Goal: Task Accomplishment & Management: Manage account settings

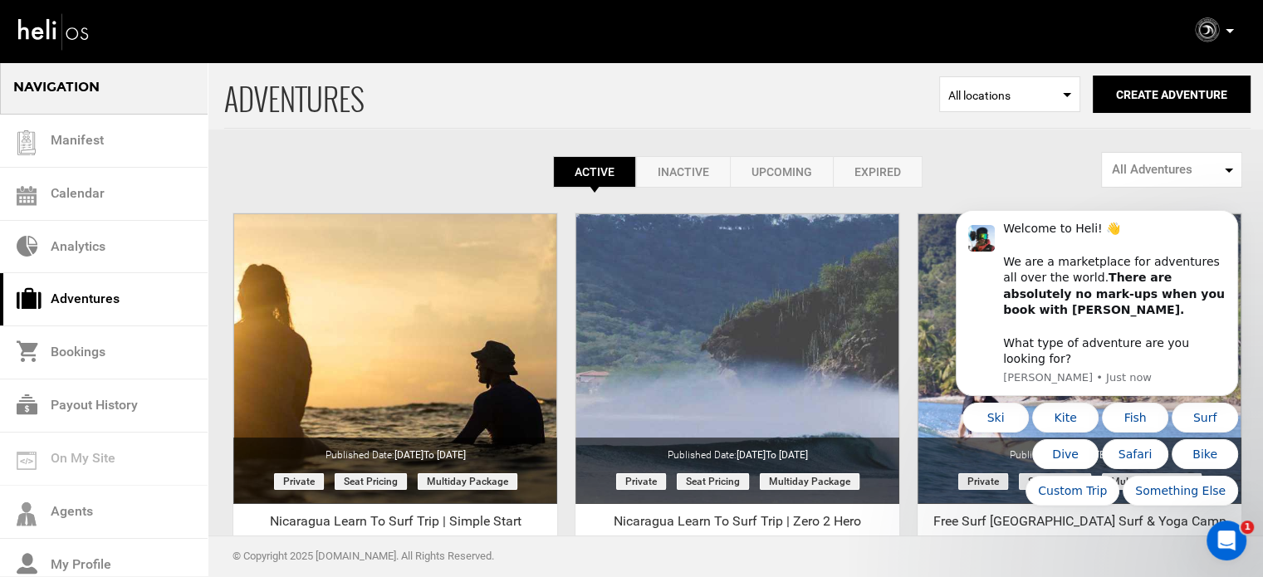
click at [1231, 29] on icon at bounding box center [1230, 31] width 8 height 4
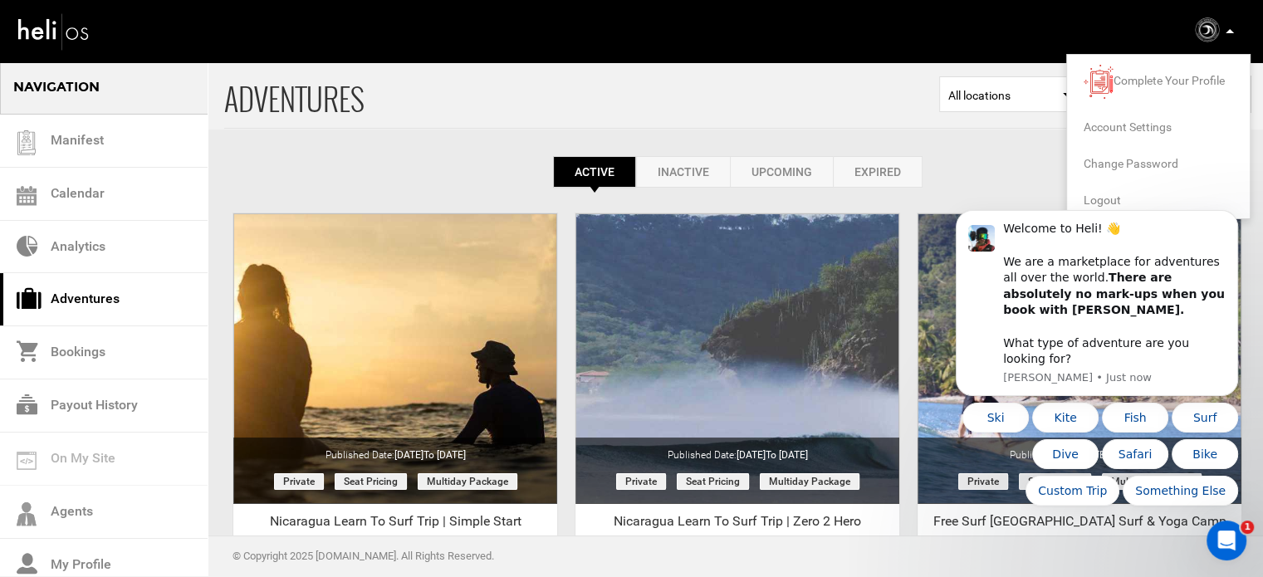
click at [1081, 204] on body "Welcome to Heli! 👋 We are a marketplace for adventures all over the world. Ther…" at bounding box center [1097, 317] width 319 height 418
click at [1091, 197] on body "Welcome to Heli! 👋 We are a marketplace for adventures all over the world. Ther…" at bounding box center [1097, 317] width 319 height 418
click at [1236, 218] on icon "Dismiss notification" at bounding box center [1233, 216] width 6 height 6
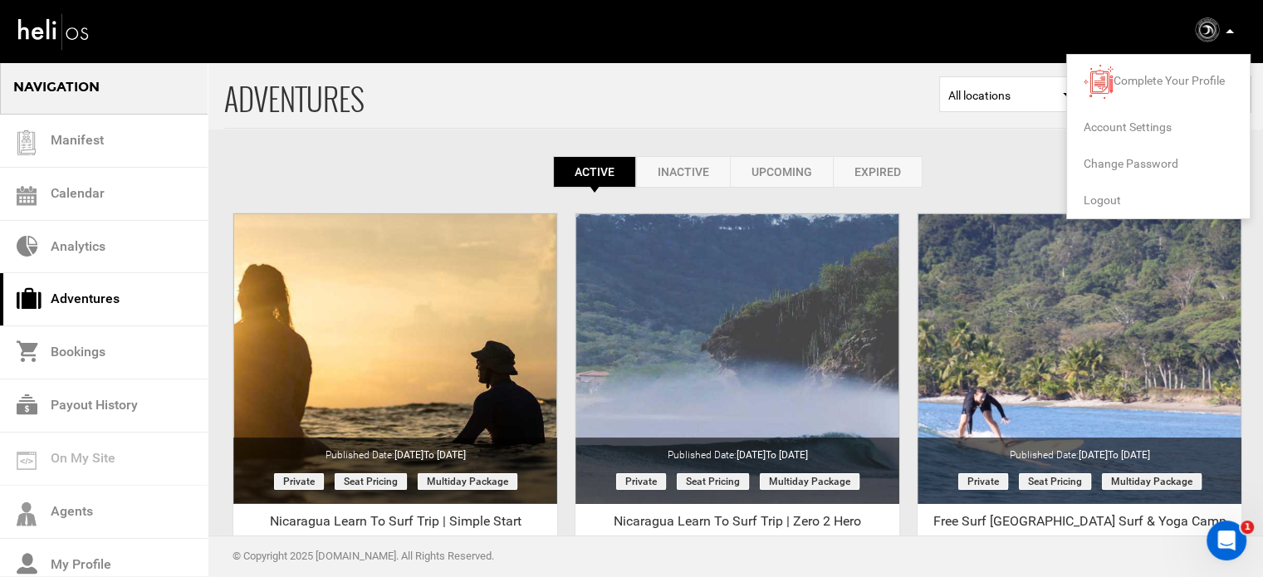
click at [1111, 199] on span "Logout" at bounding box center [1102, 200] width 37 height 13
